Goal: Find specific page/section: Find specific page/section

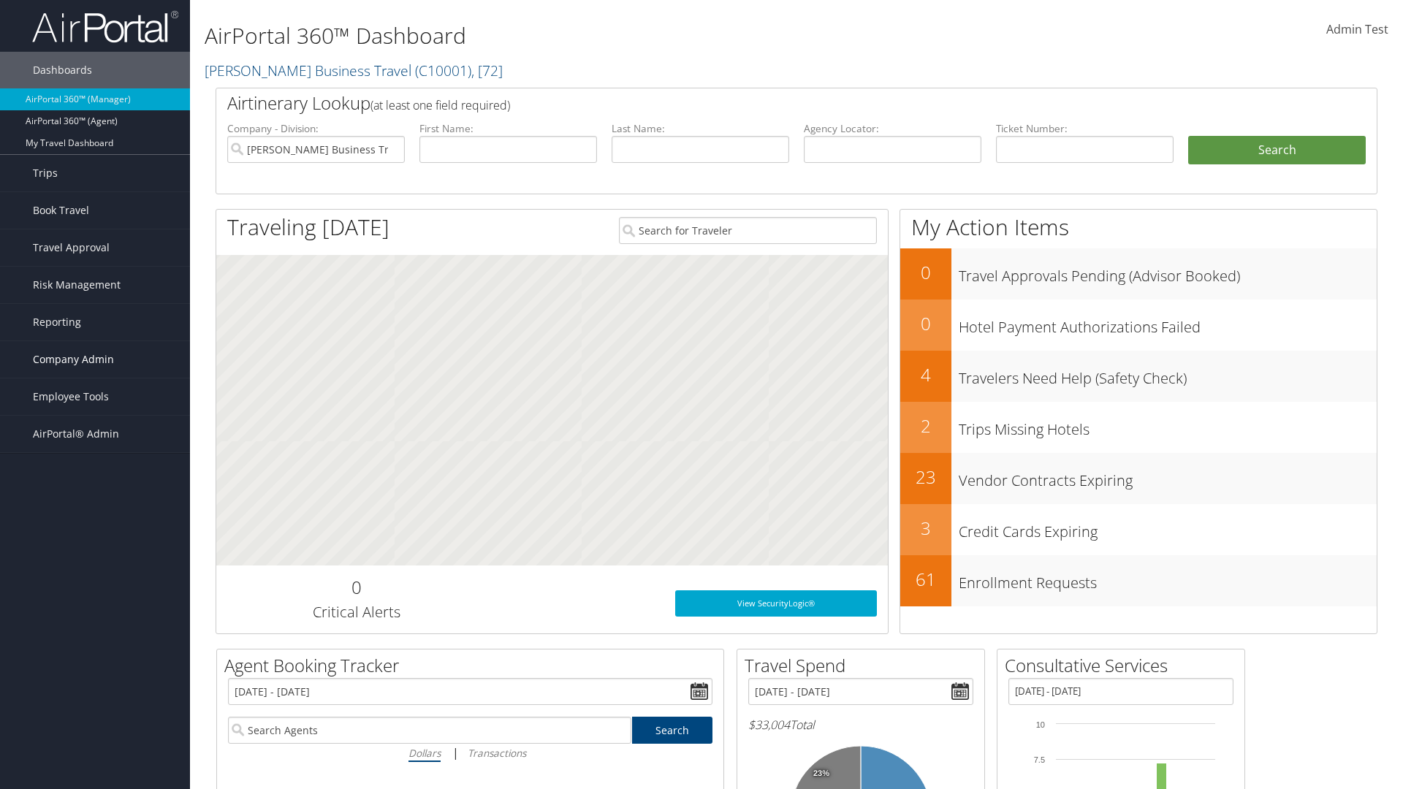
click at [95, 360] on span "Company Admin" at bounding box center [73, 359] width 81 height 37
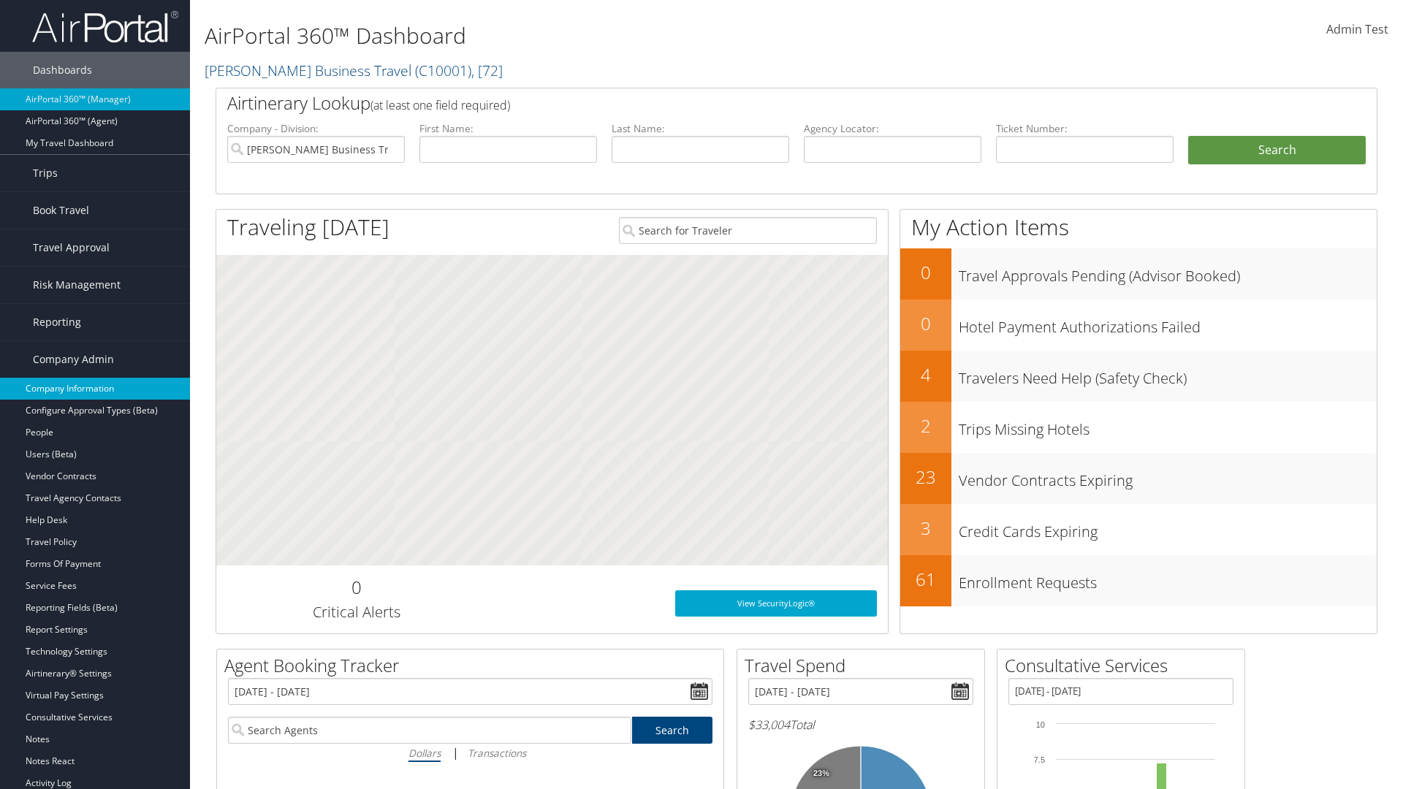
click at [95, 389] on link "Company Information" at bounding box center [95, 389] width 190 height 22
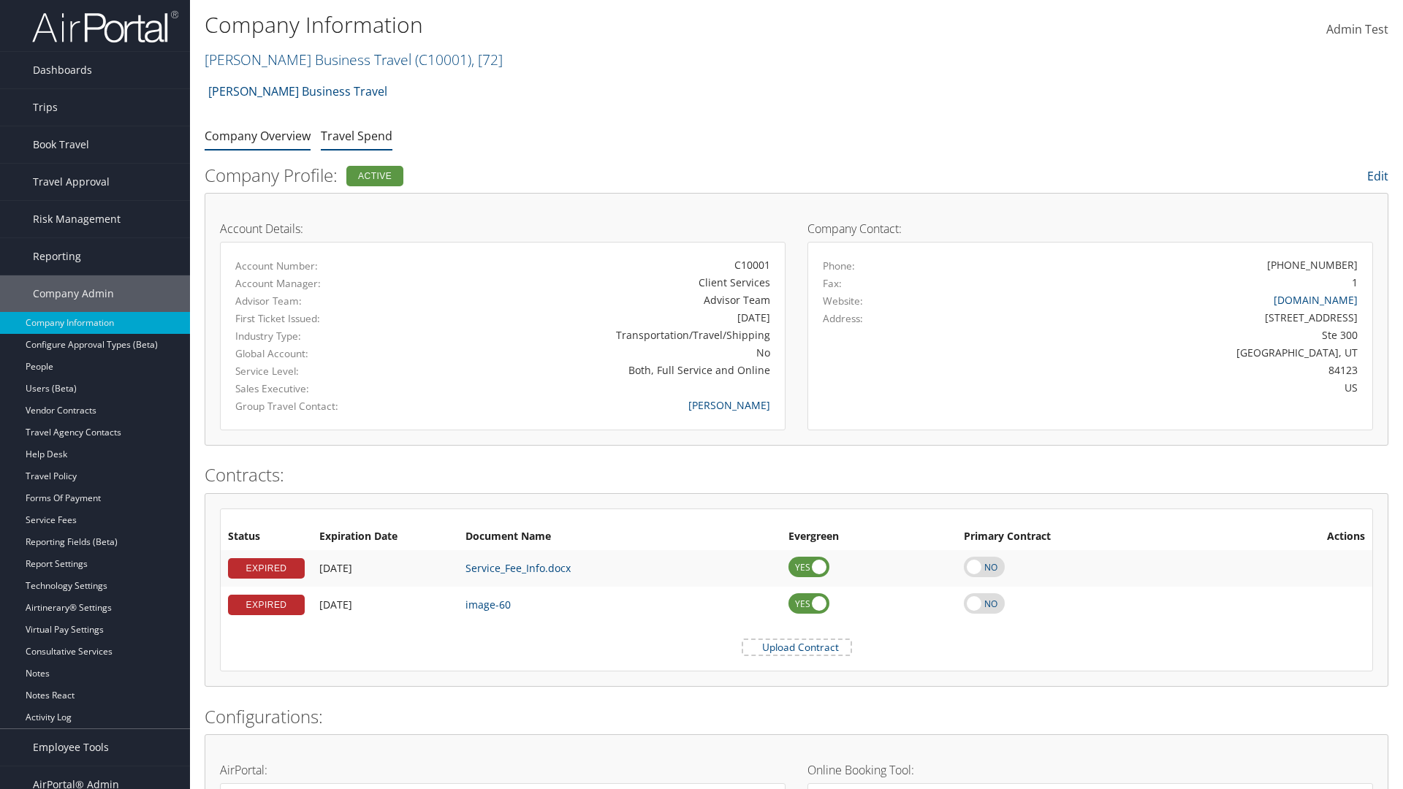
click at [357, 135] on link "Travel Spend" at bounding box center [357, 136] width 72 height 16
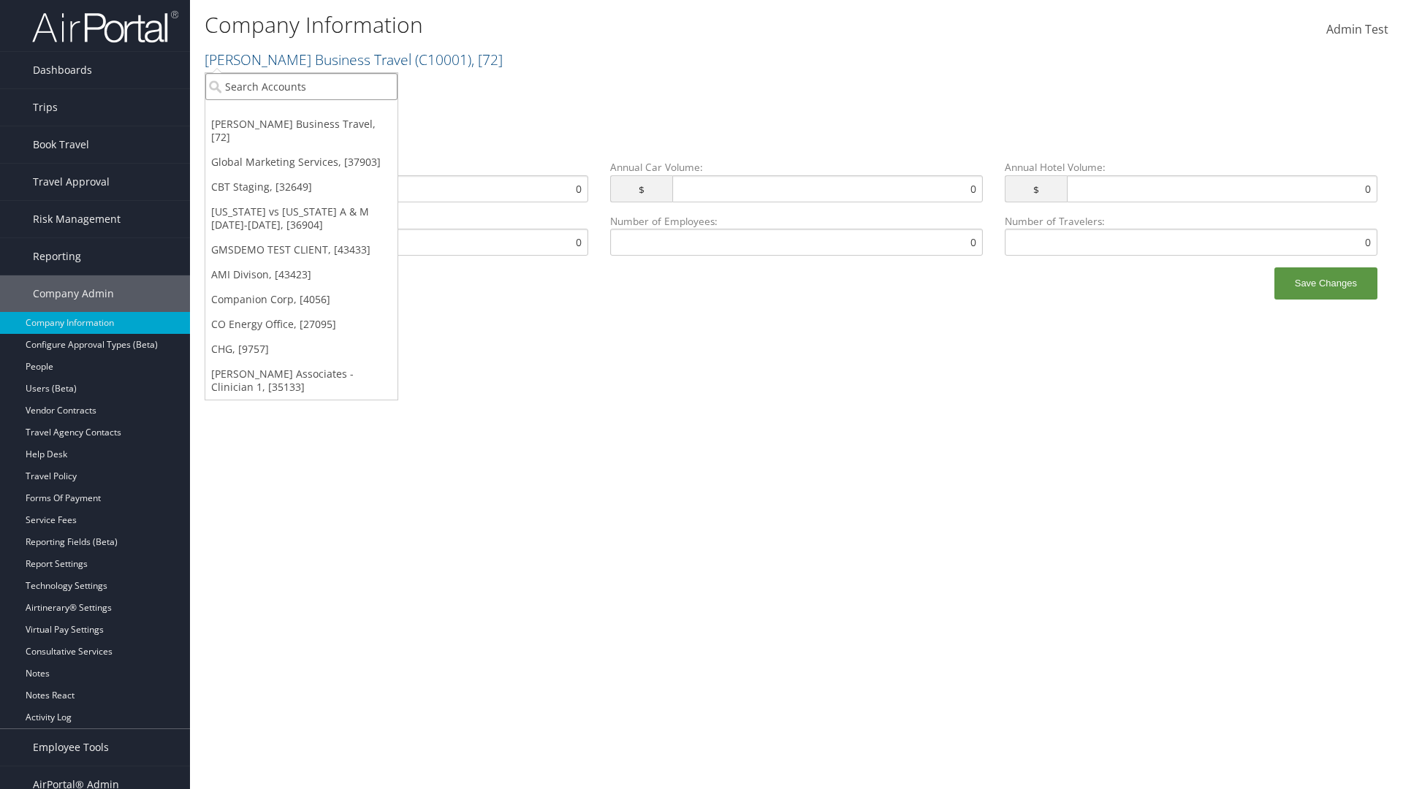
click at [301, 86] on input "search" at bounding box center [301, 86] width 192 height 27
type input "Global Marketing Services"
click at [315, 113] on div "Global Marketing Services (301946), [37903]" at bounding box center [314, 113] width 235 height 13
